Goal: Navigation & Orientation: Find specific page/section

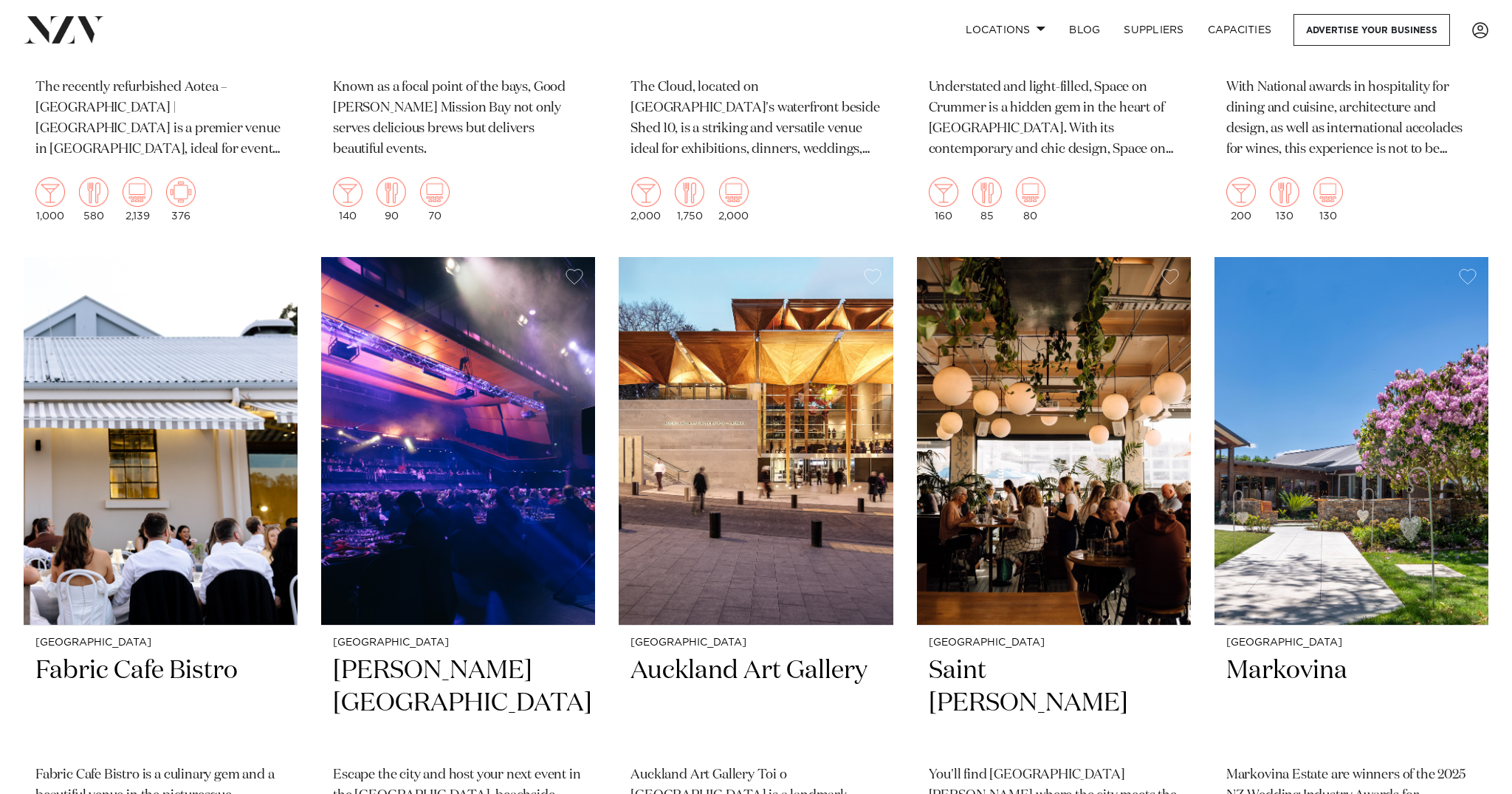
scroll to position [6550, 0]
